Goal: Find specific fact: Find specific fact

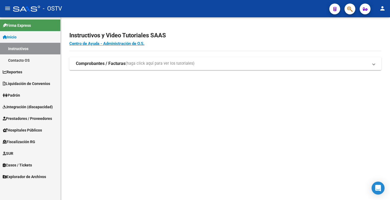
click at [351, 3] on mat-toolbar "menu - OSTV person" at bounding box center [195, 8] width 390 height 17
click at [350, 5] on span "button" at bounding box center [349, 9] width 5 height 11
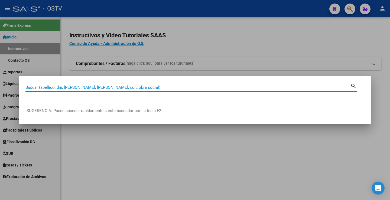
paste input "27-22366097-0"
type input "27223660970"
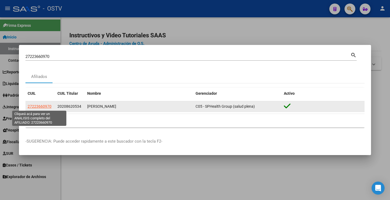
click at [45, 105] on span "27223660970" at bounding box center [40, 106] width 24 height 4
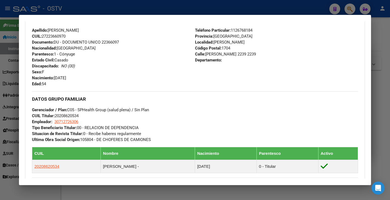
scroll to position [271, 0]
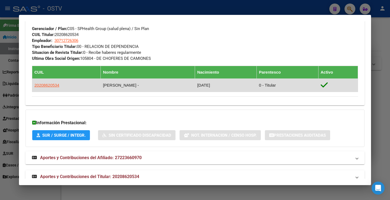
drag, startPoint x: 49, startPoint y: 85, endPoint x: 43, endPoint y: 85, distance: 5.7
click at [43, 85] on span "20208620534" at bounding box center [46, 85] width 25 height 5
type textarea "20208620534"
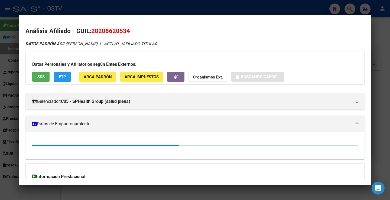
click at [114, 31] on span "20208620534" at bounding box center [110, 30] width 39 height 7
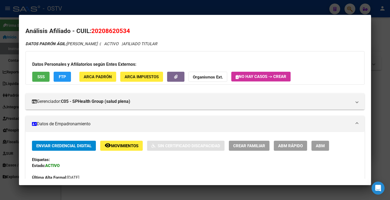
copy span "20208620534"
